Goal: Task Accomplishment & Management: Manage account settings

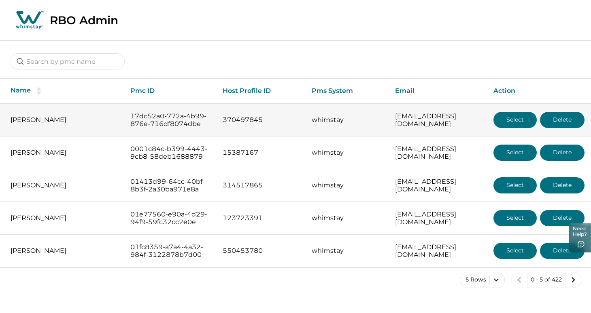
click at [518, 125] on button "Select" at bounding box center [514, 120] width 43 height 16
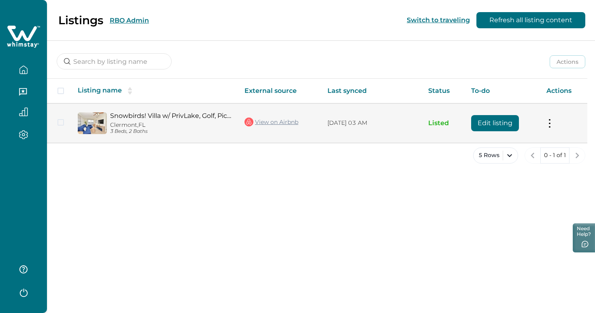
click at [485, 124] on button "Edit listing" at bounding box center [495, 123] width 48 height 16
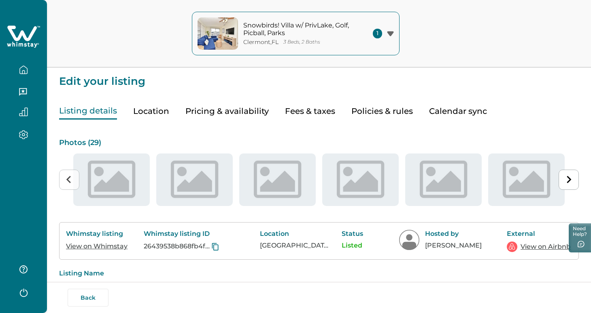
type input "15"
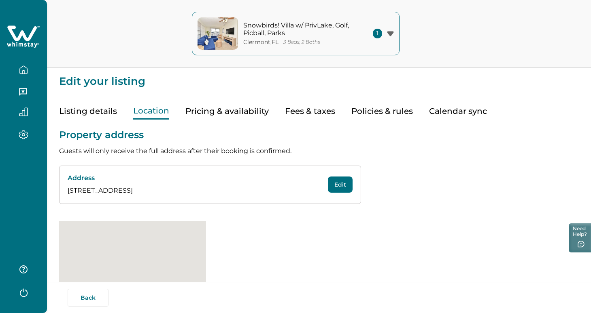
click at [147, 115] on button "Location" at bounding box center [151, 111] width 36 height 17
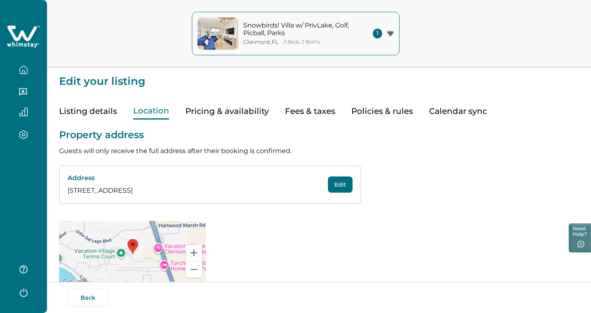
scroll to position [19, 0]
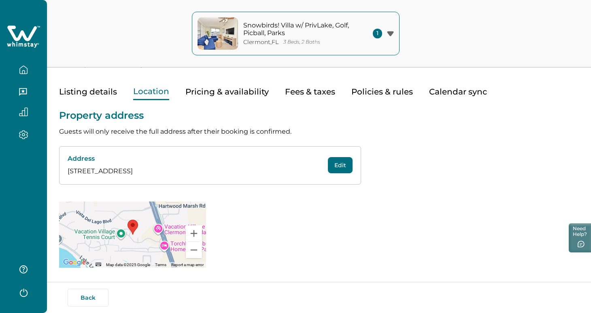
click at [239, 89] on button "Pricing & availability" at bounding box center [226, 92] width 83 height 17
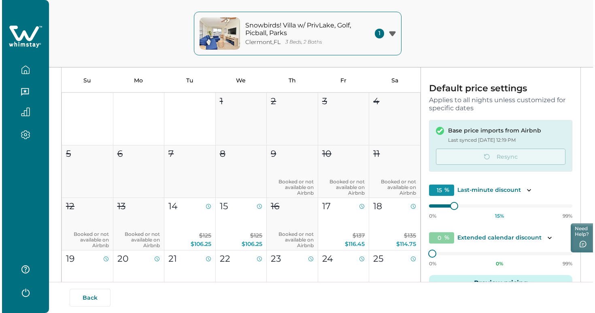
scroll to position [161, 0]
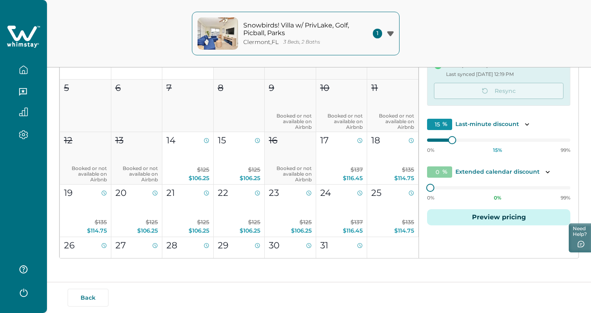
click at [494, 219] on button "Preview pricing" at bounding box center [498, 218] width 143 height 16
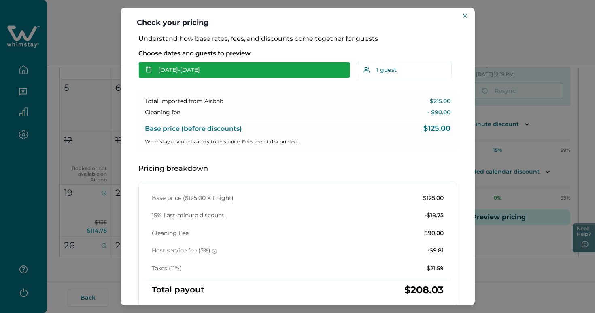
click at [283, 73] on button "[DATE] - [DATE]" at bounding box center [244, 70] width 212 height 16
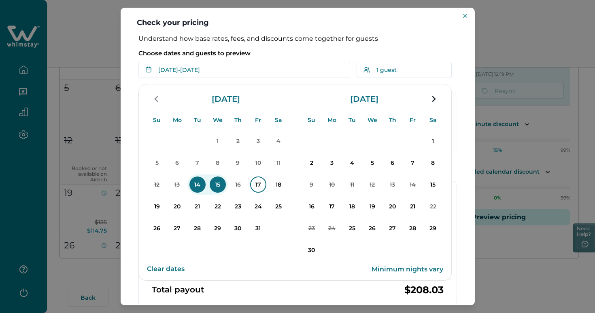
click at [255, 186] on p "17" at bounding box center [258, 185] width 16 height 16
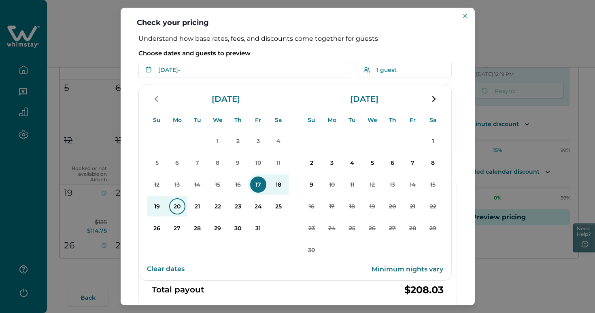
click at [179, 204] on p "20" at bounding box center [177, 207] width 16 height 16
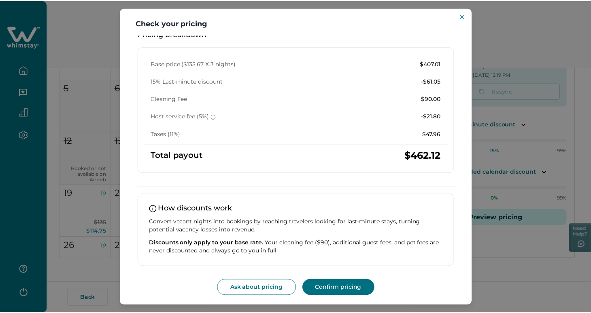
scroll to position [0, 0]
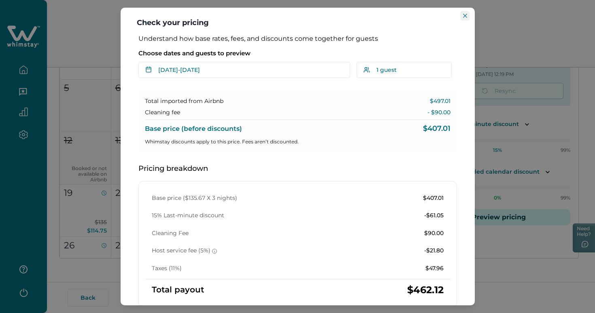
click at [464, 15] on icon "Close" at bounding box center [465, 16] width 4 height 4
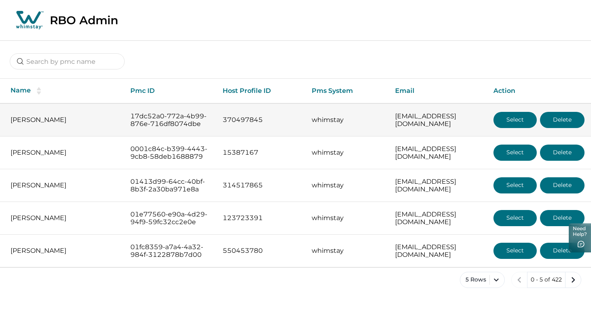
click at [502, 126] on button "Select" at bounding box center [514, 120] width 43 height 16
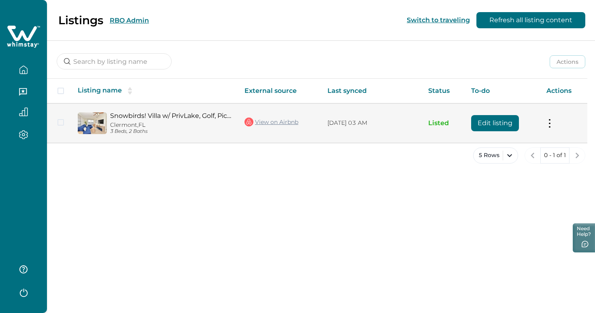
click at [502, 125] on button "Edit listing" at bounding box center [495, 123] width 48 height 16
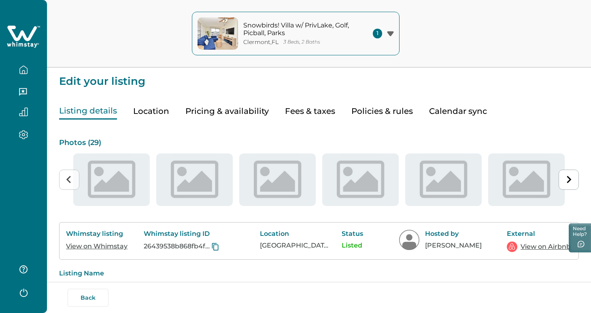
type input "15"
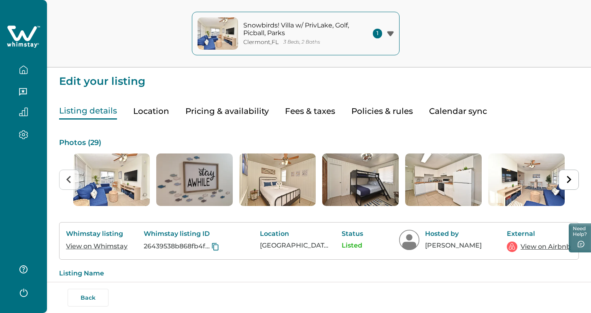
click at [253, 105] on button "Pricing & availability" at bounding box center [226, 111] width 83 height 17
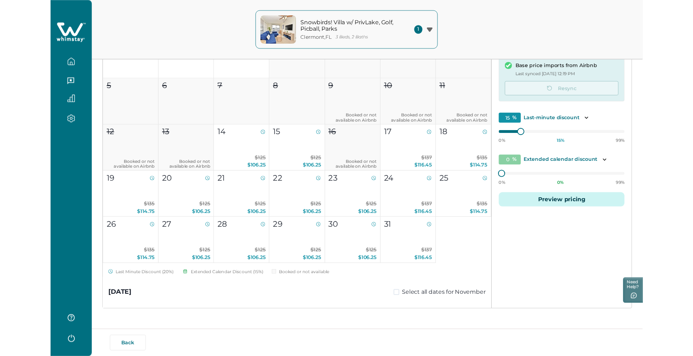
scroll to position [149, 0]
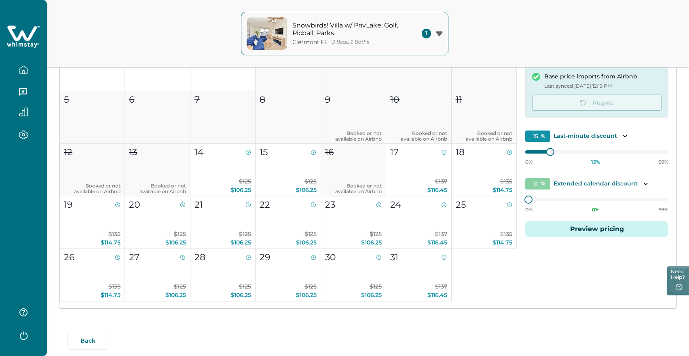
click at [575, 231] on button "Preview pricing" at bounding box center [596, 229] width 143 height 16
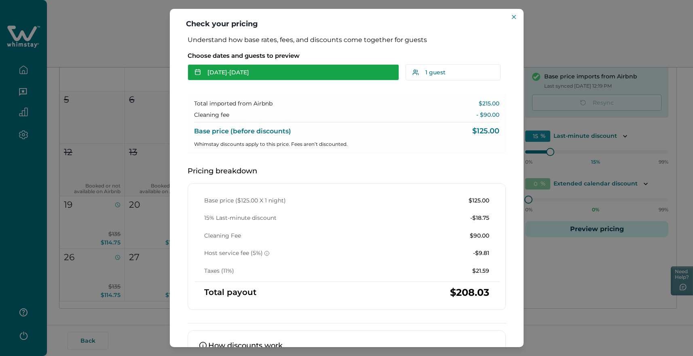
click at [288, 79] on button "[DATE] - [DATE]" at bounding box center [294, 72] width 212 height 16
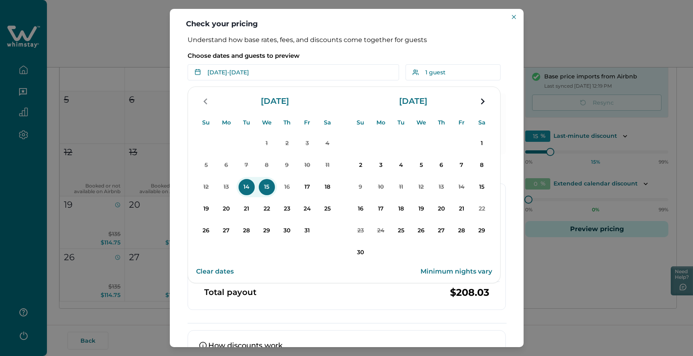
click at [240, 191] on p "14" at bounding box center [247, 187] width 16 height 16
click at [286, 187] on p "16" at bounding box center [287, 187] width 16 height 16
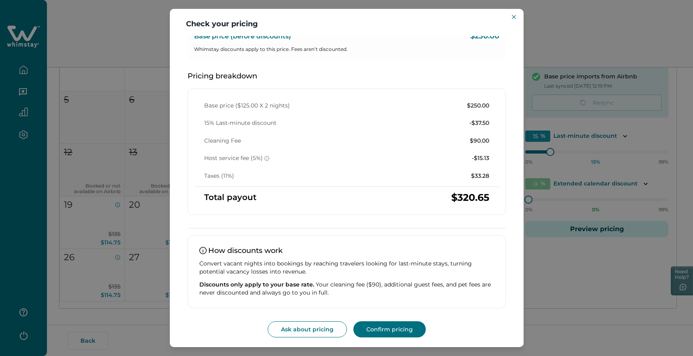
scroll to position [0, 0]
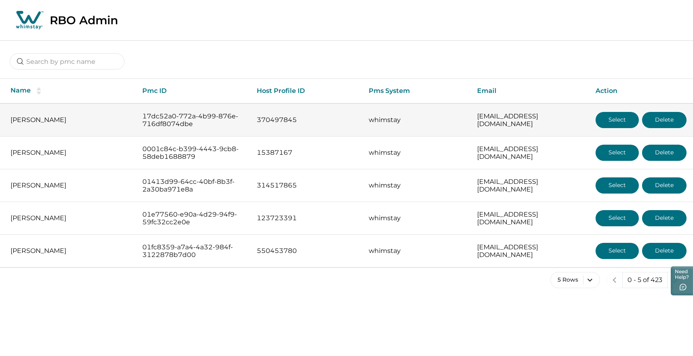
click at [604, 119] on button "Select" at bounding box center [617, 120] width 43 height 16
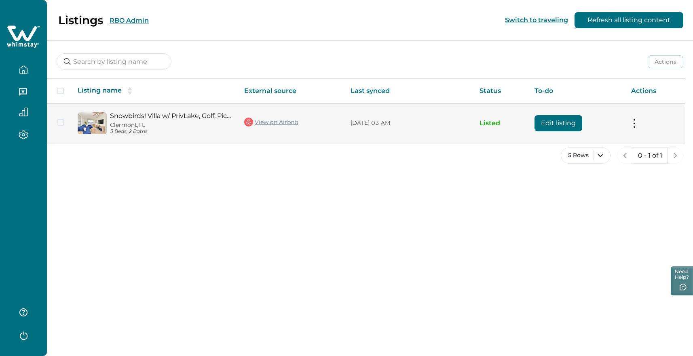
click at [566, 122] on button "Edit listing" at bounding box center [559, 123] width 48 height 16
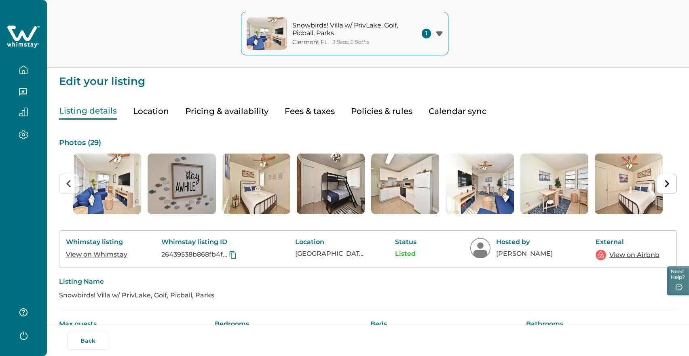
click at [264, 108] on button "Pricing & availability" at bounding box center [226, 111] width 83 height 17
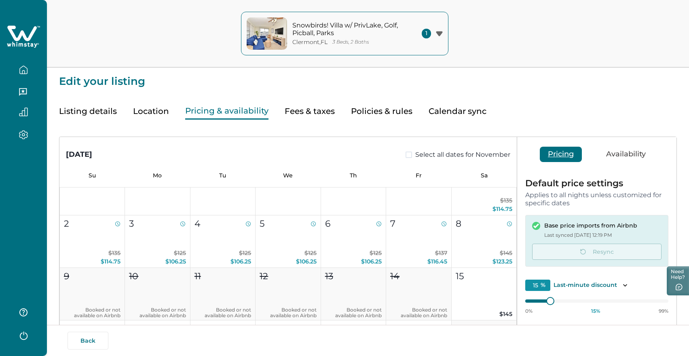
scroll to position [373, 0]
